Goal: Task Accomplishment & Management: Manage account settings

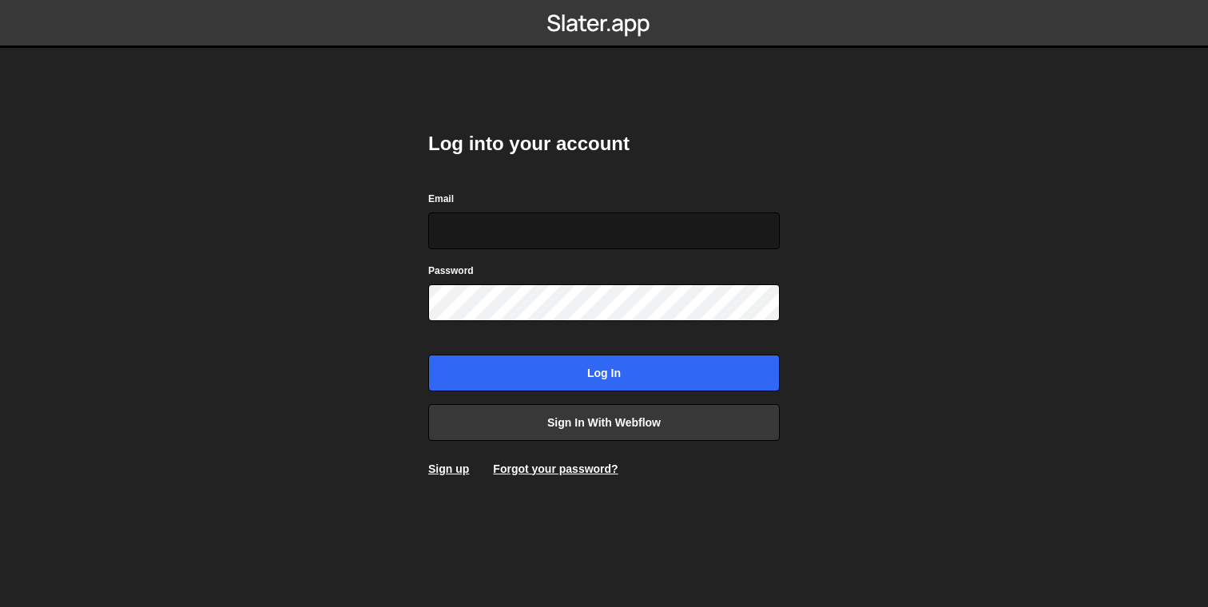
click at [605, 228] on input "Email" at bounding box center [603, 230] width 351 height 37
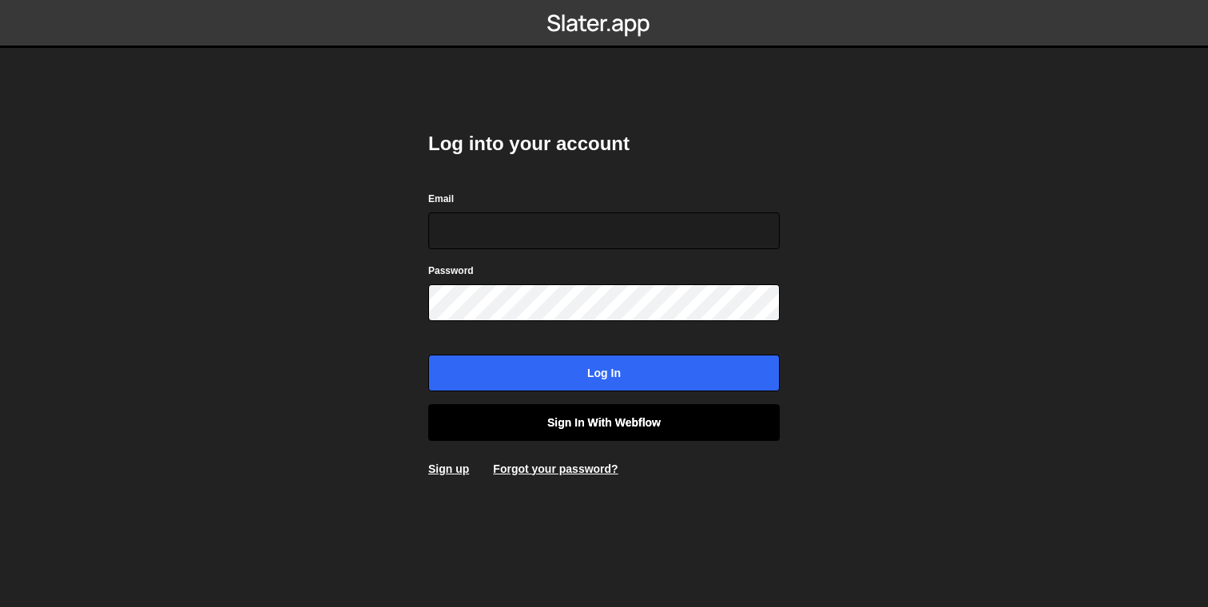
click at [606, 425] on link "Sign in with Webflow" at bounding box center [603, 422] width 351 height 37
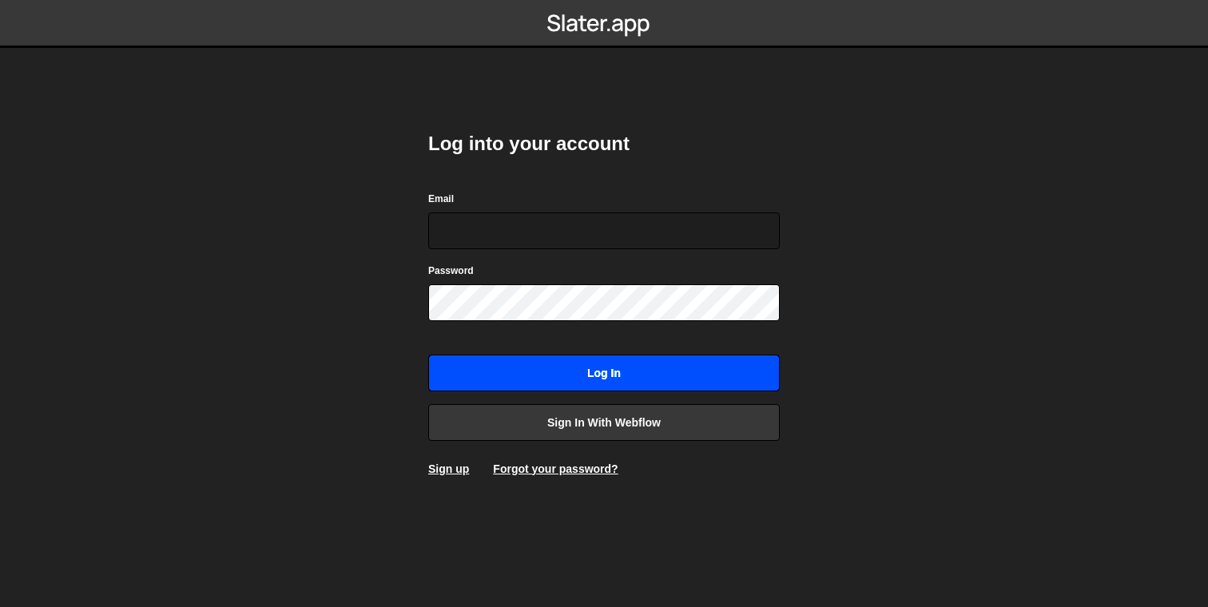
click at [554, 372] on input "Log in" at bounding box center [603, 373] width 351 height 37
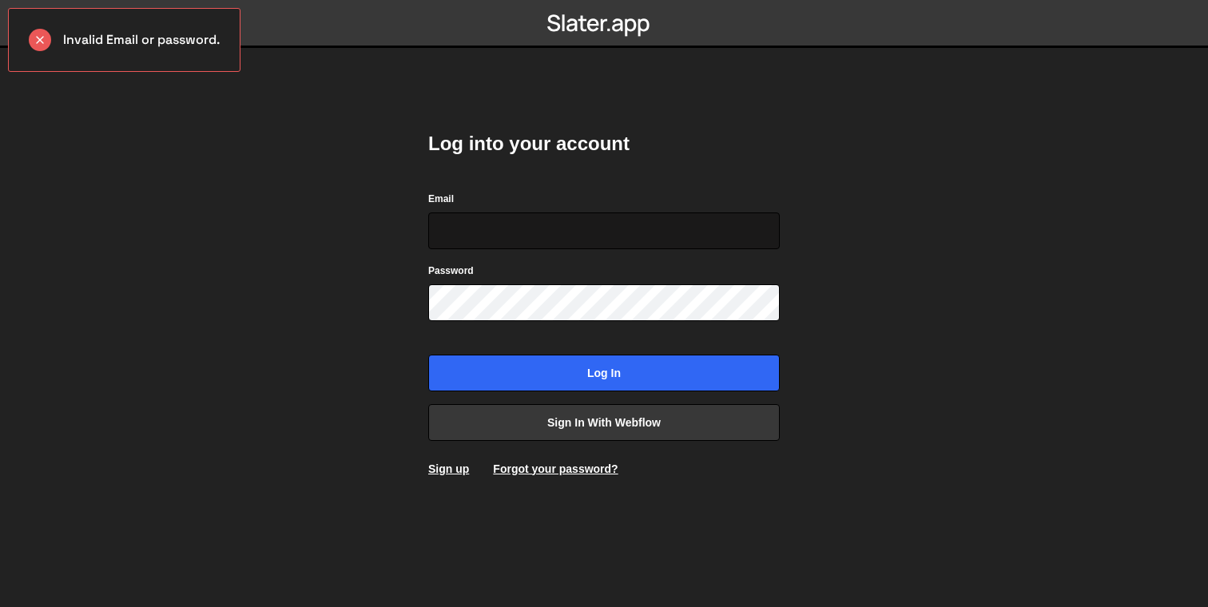
click at [587, 233] on input "Email" at bounding box center [603, 230] width 351 height 37
type input "sasa@vezadigital.com"
click at [325, 335] on body "Invalid Email or password. Log into your account Email sasa@vezadigital.com Pas…" at bounding box center [604, 303] width 1208 height 607
